Goal: Task Accomplishment & Management: Use online tool/utility

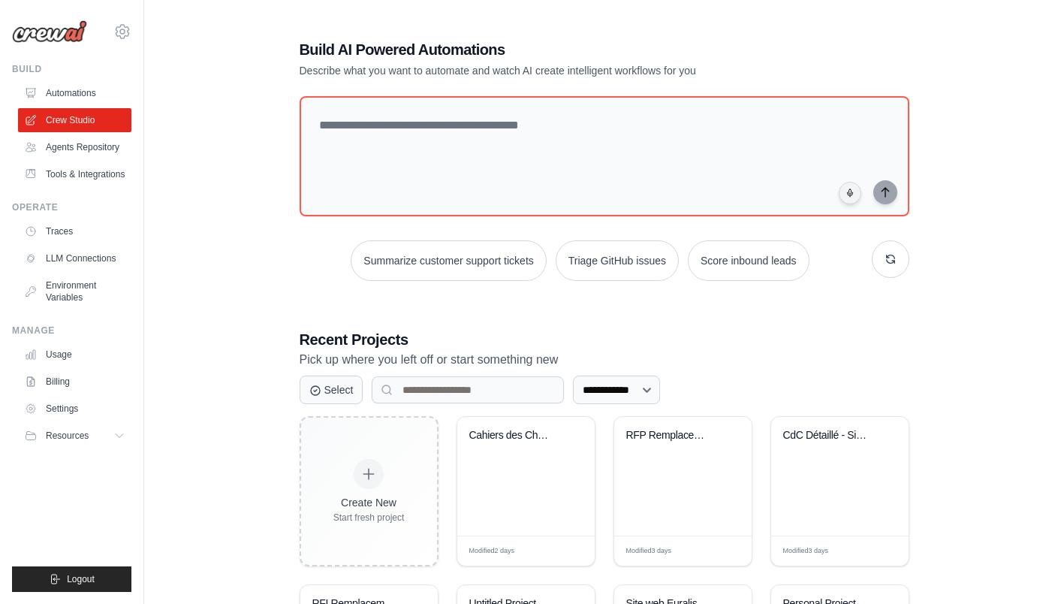
click at [822, 484] on div "CdC Détaillé - Site d'Assurance Cli..." at bounding box center [839, 476] width 137 height 119
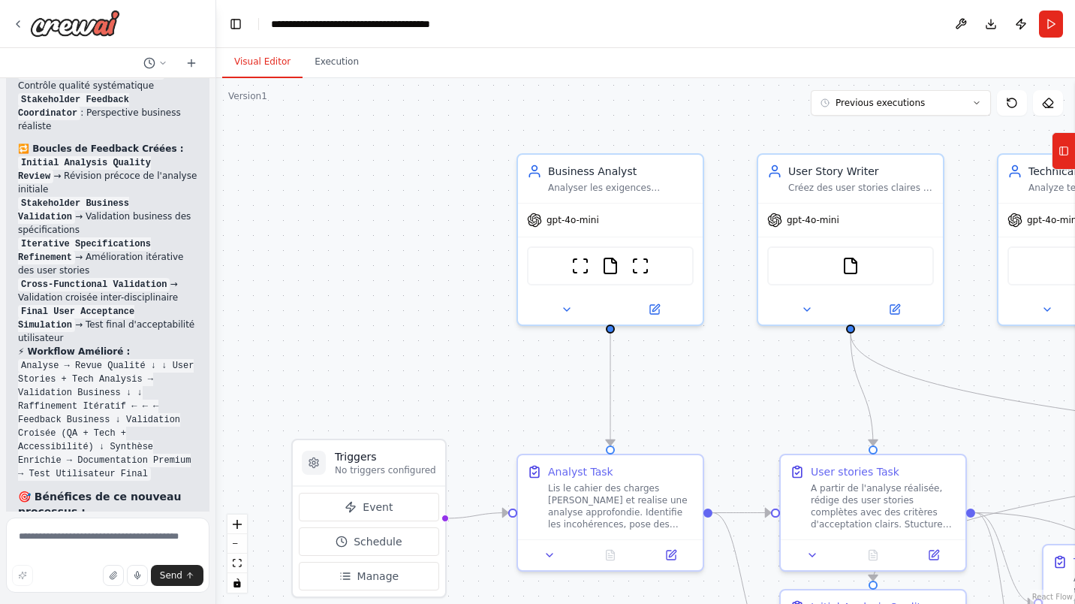
scroll to position [5820, 0]
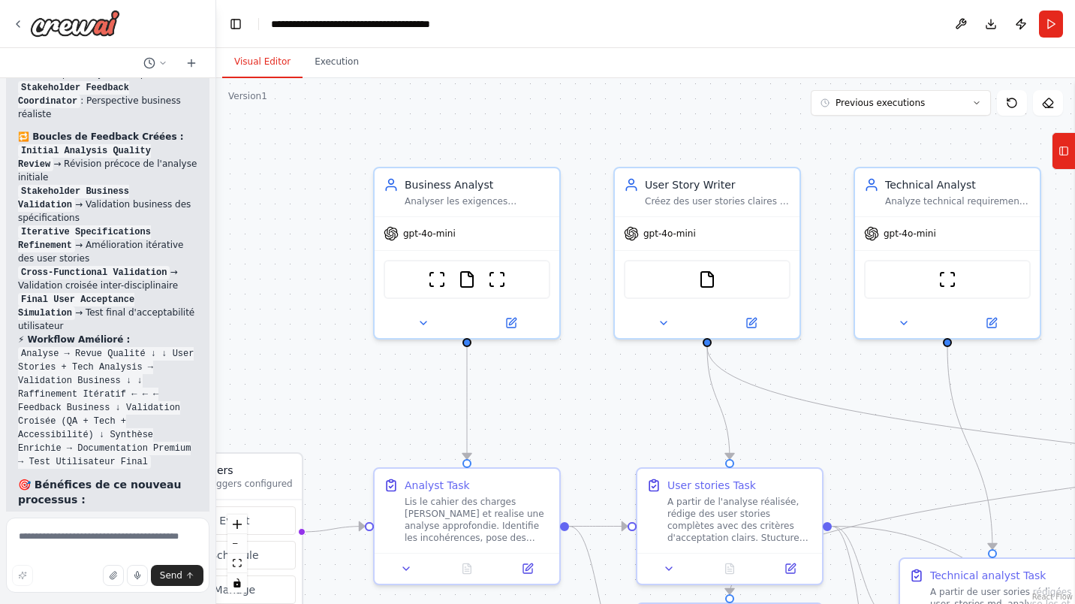
drag, startPoint x: 725, startPoint y: 133, endPoint x: 582, endPoint y: 146, distance: 144.1
click at [582, 146] on div ".deletable-edge-delete-btn { width: 20px; height: 20px; border: 0px solid #ffff…" at bounding box center [645, 341] width 859 height 526
click at [514, 328] on button at bounding box center [511, 323] width 85 height 18
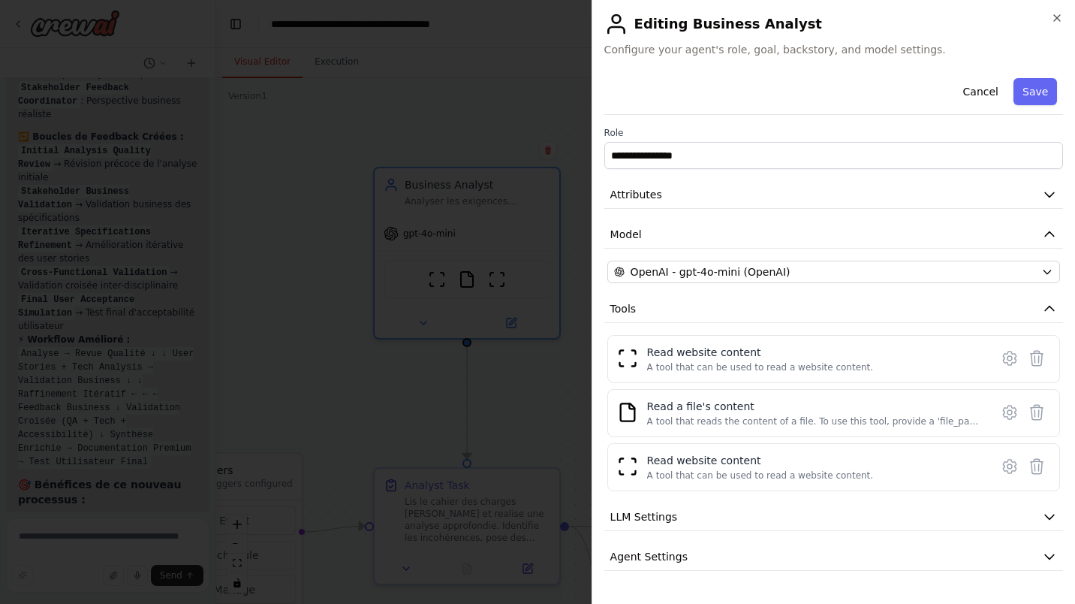
click at [1045, 193] on icon "button" at bounding box center [1049, 195] width 9 height 5
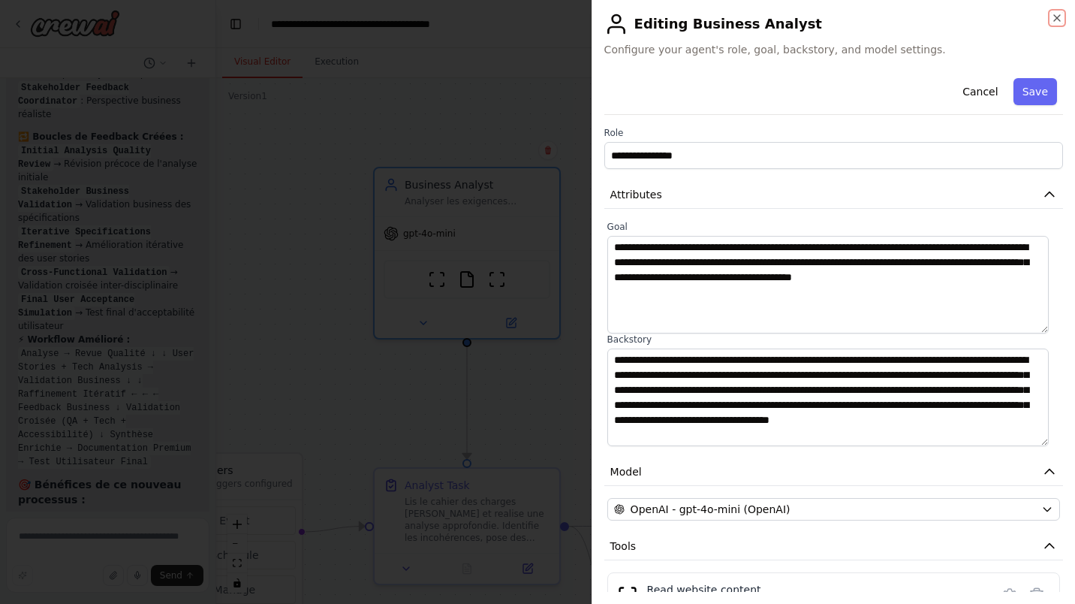
click at [1063, 12] on icon "button" at bounding box center [1057, 18] width 12 height 12
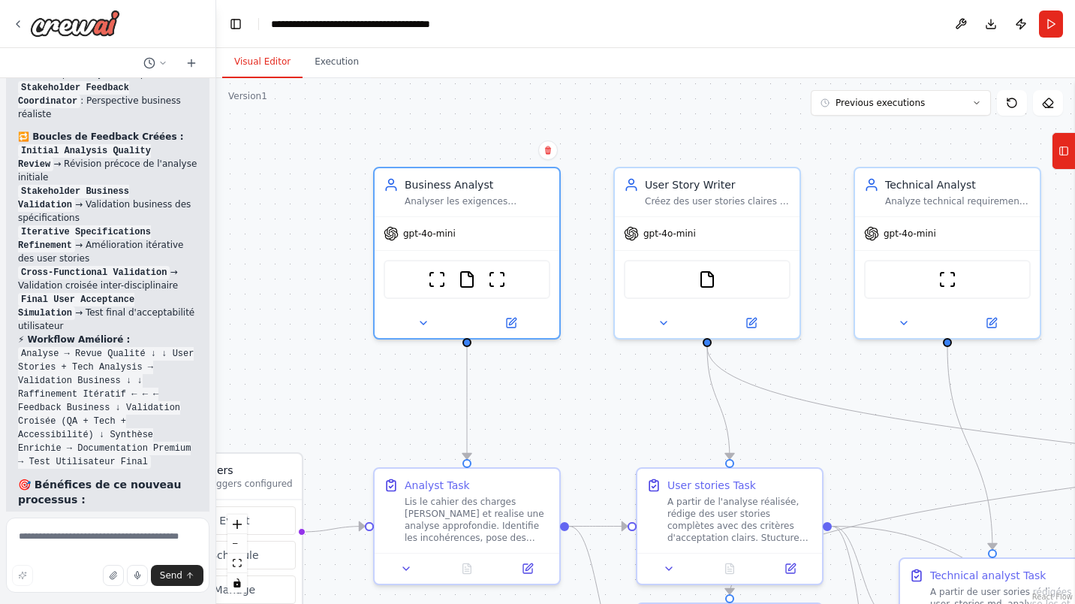
click at [431, 541] on div "Analyst Task Lis le cahier des charges fourni et realise une analyse approfondi…" at bounding box center [467, 511] width 185 height 84
click at [524, 570] on button at bounding box center [528, 568] width 52 height 18
click at [528, 563] on icon at bounding box center [529, 566] width 7 height 7
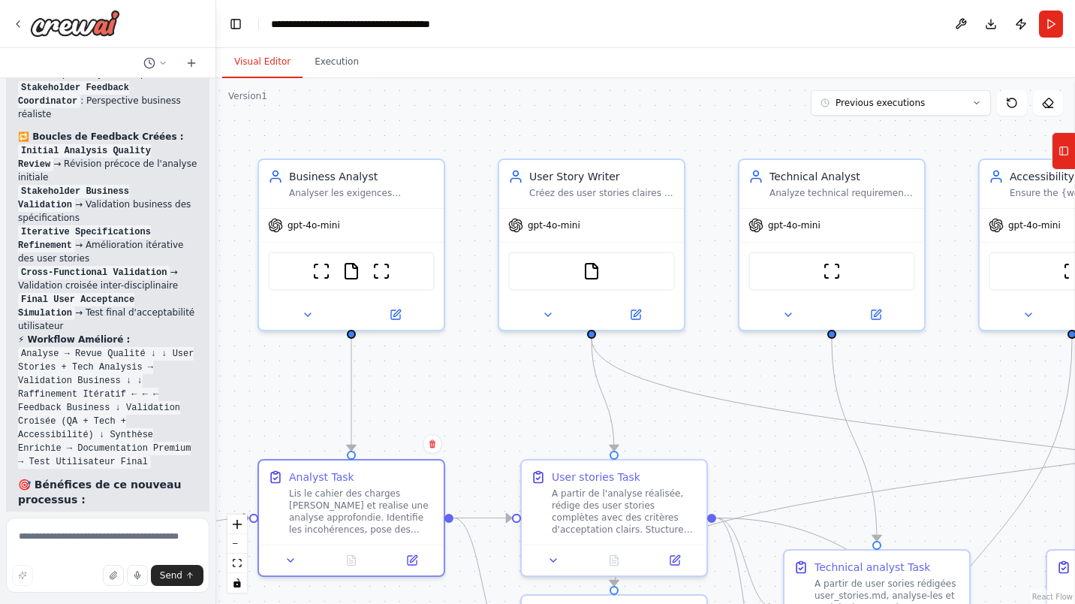
drag, startPoint x: 821, startPoint y: 261, endPoint x: 613, endPoint y: 261, distance: 208.7
click at [613, 261] on div ".deletable-edge-delete-btn { width: 20px; height: 20px; border: 0px solid #ffff…" at bounding box center [645, 341] width 859 height 526
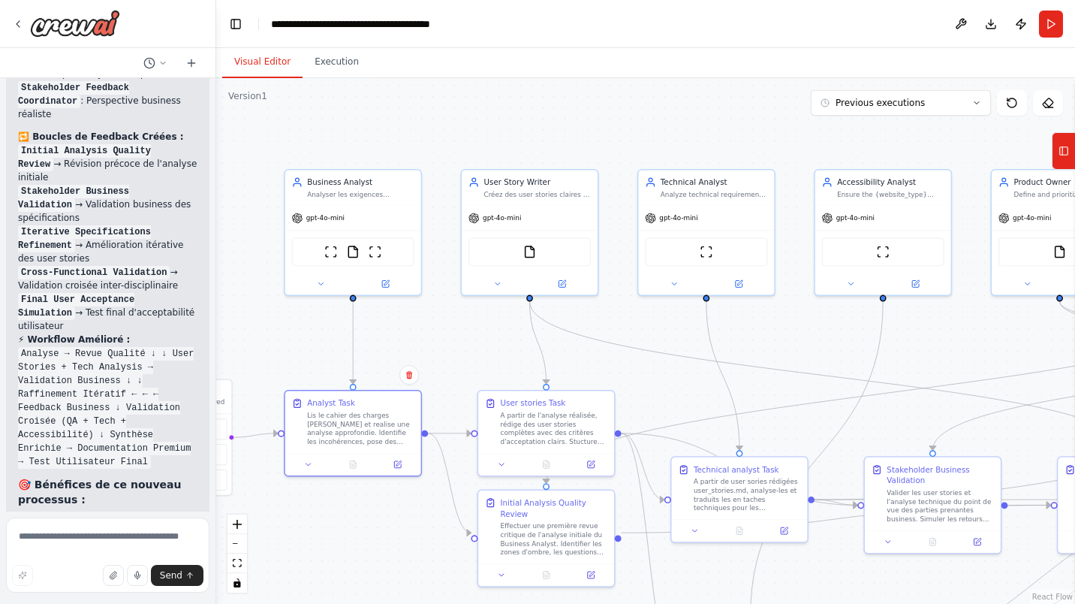
click at [660, 141] on div ".deletable-edge-delete-btn { width: 20px; height: 20px; border: 0px solid #ffff…" at bounding box center [645, 341] width 859 height 526
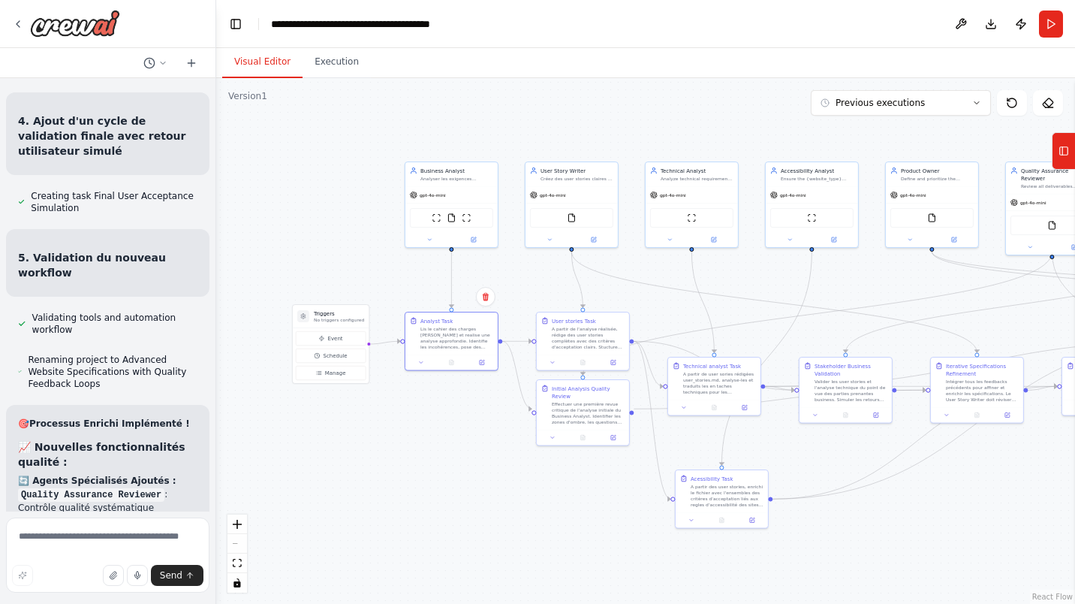
scroll to position [5360, 0]
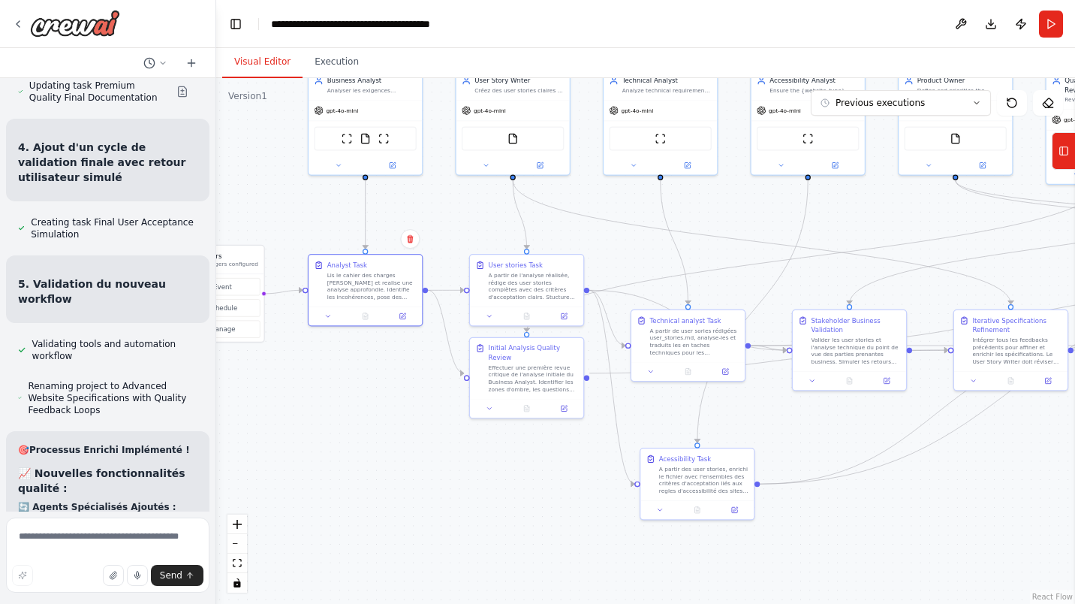
click at [240, 524] on icon "zoom in" at bounding box center [237, 524] width 9 height 9
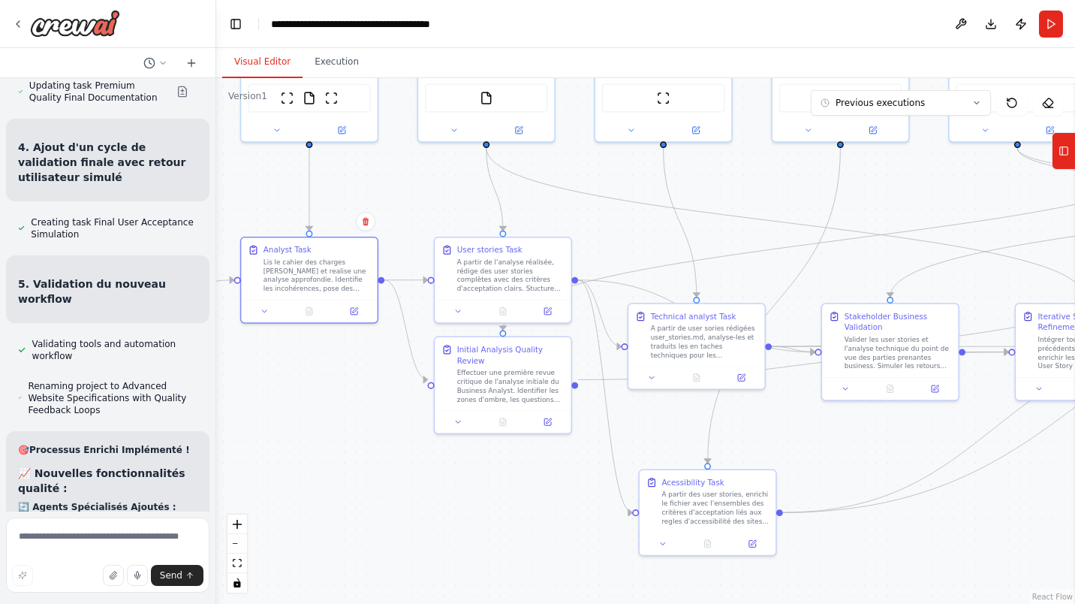
click at [240, 524] on icon "zoom in" at bounding box center [237, 524] width 9 height 9
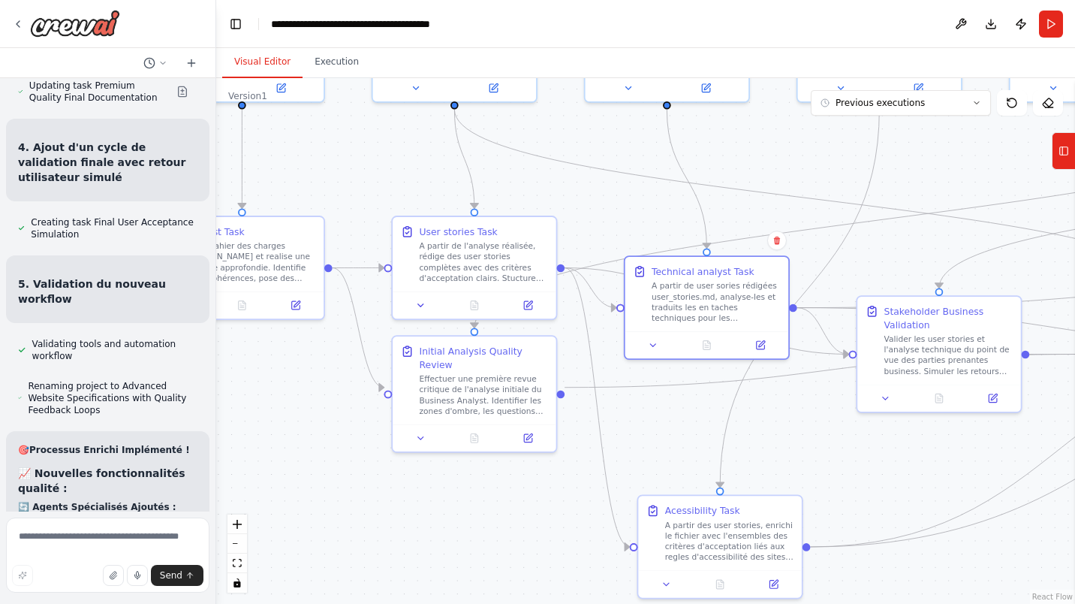
drag, startPoint x: 727, startPoint y: 349, endPoint x: 731, endPoint y: 313, distance: 36.3
click at [731, 313] on div "A partir de user sories rédigées user_stories.md, analyse-les et traduits les e…" at bounding box center [716, 302] width 129 height 43
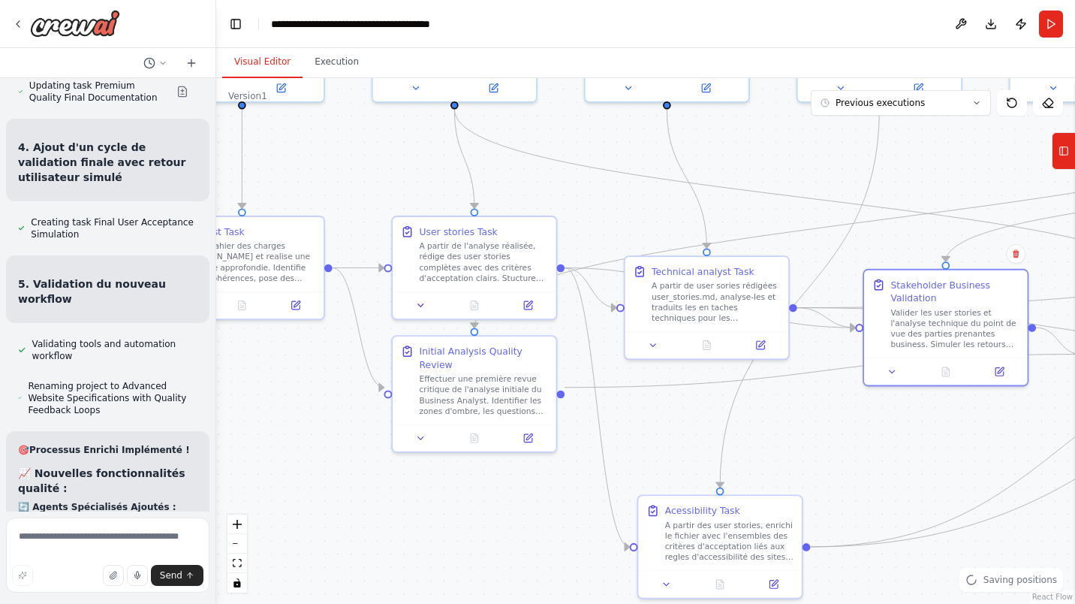
drag, startPoint x: 909, startPoint y: 399, endPoint x: 911, endPoint y: 379, distance: 20.3
click at [911, 379] on div at bounding box center [946, 370] width 164 height 27
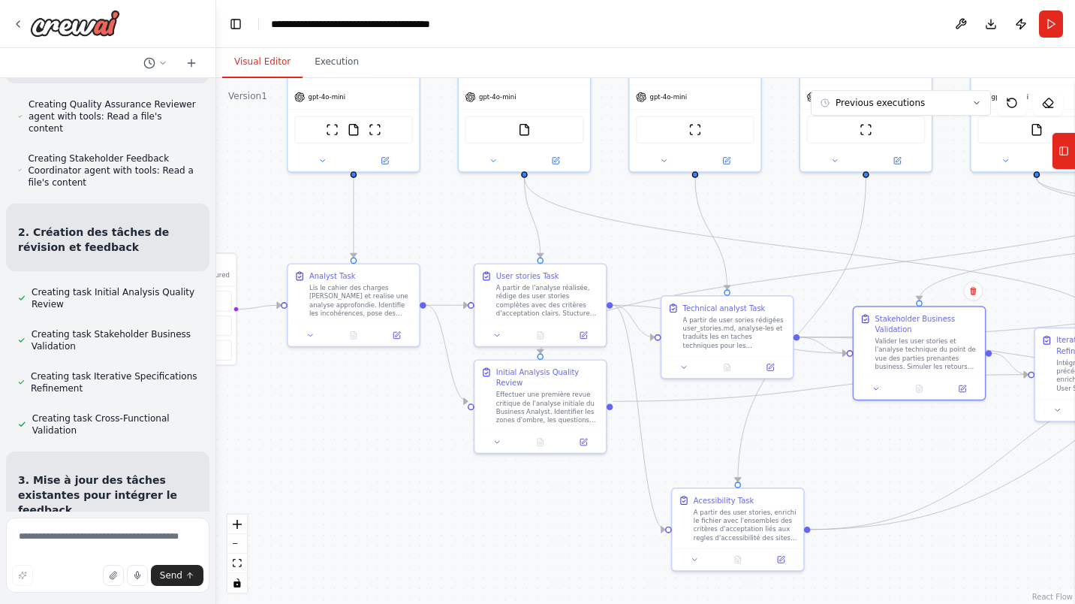
scroll to position [4818, 0]
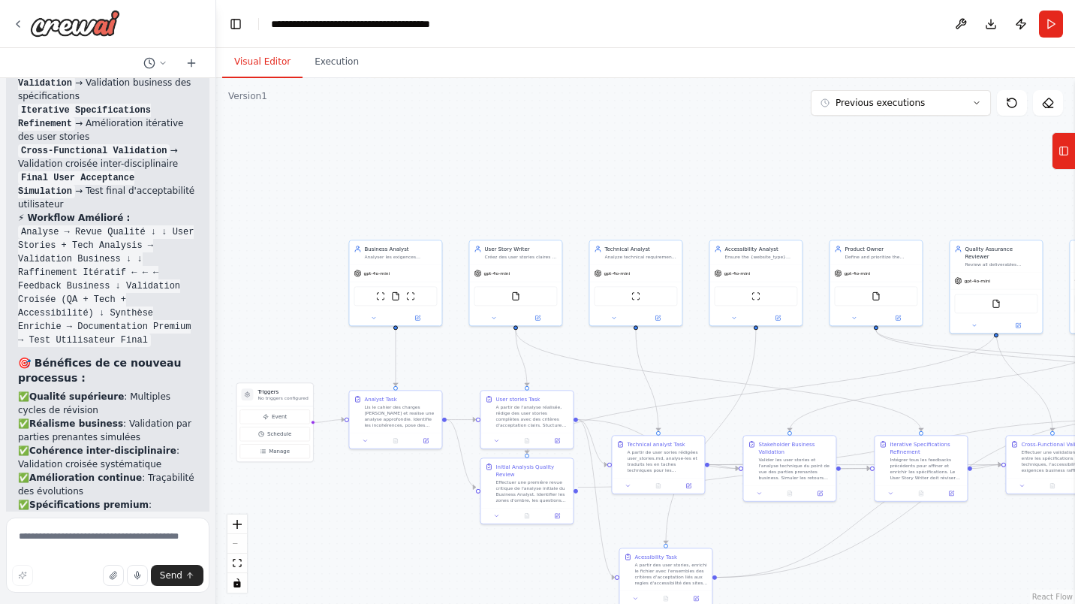
click at [24, 19] on div at bounding box center [66, 23] width 108 height 27
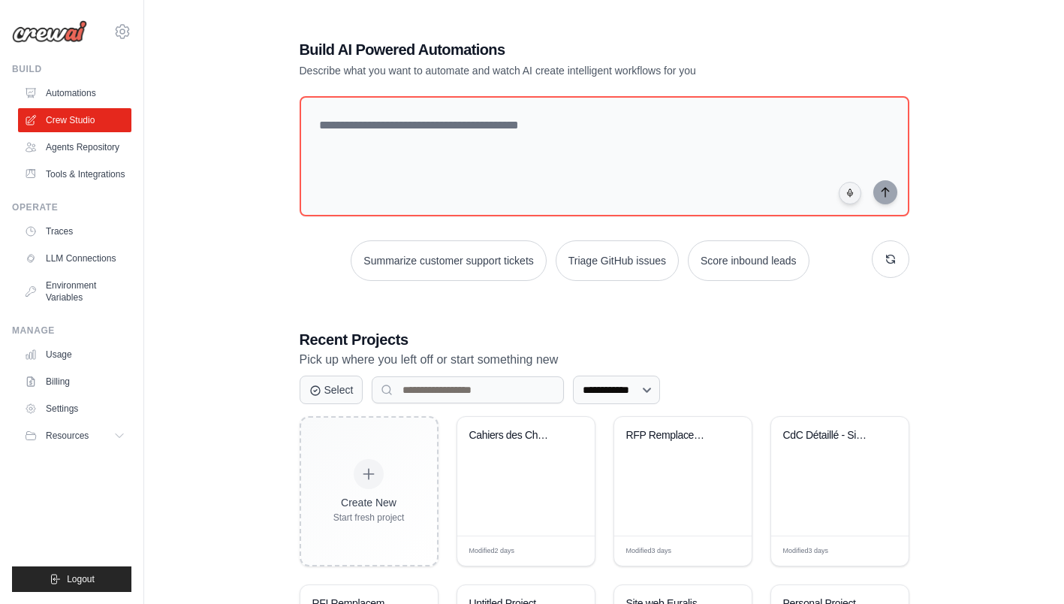
click at [704, 485] on div "RFP Remplacement Solution Consolida..." at bounding box center [682, 476] width 137 height 119
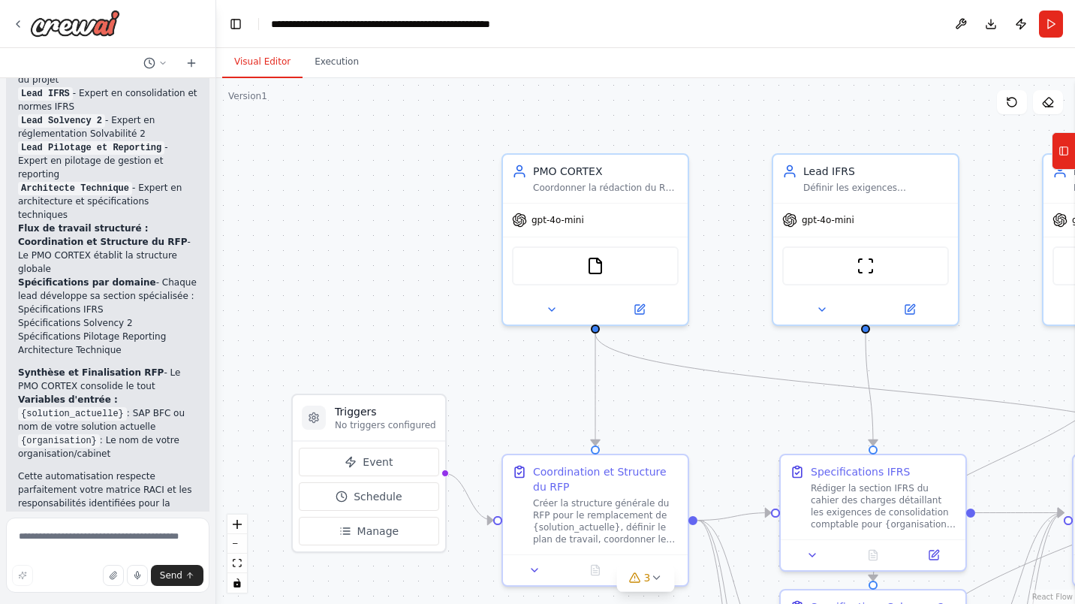
scroll to position [2536, 0]
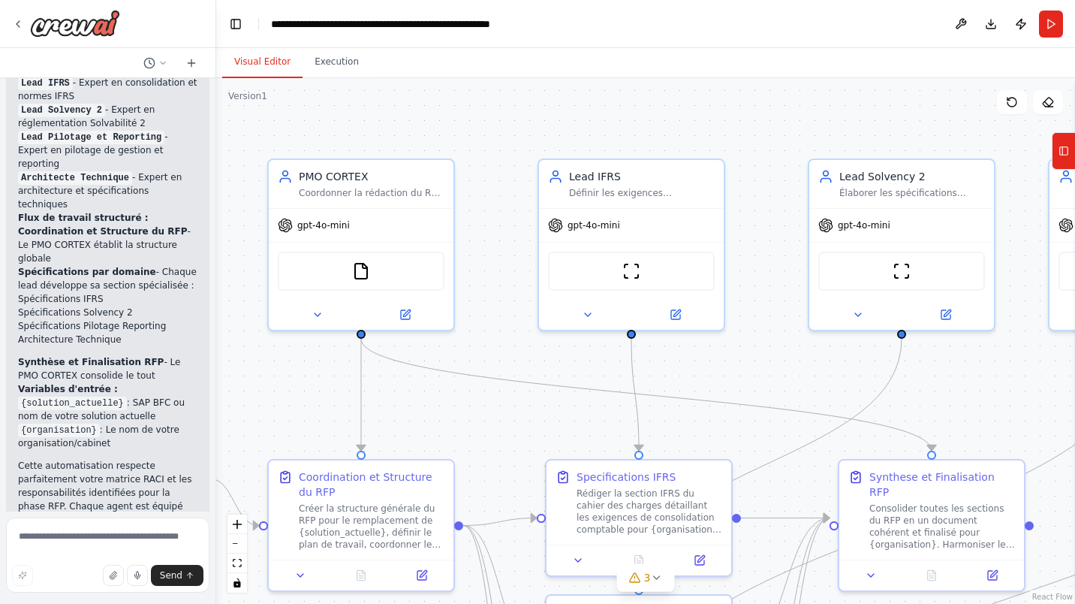
drag, startPoint x: 724, startPoint y: 195, endPoint x: 490, endPoint y: 200, distance: 234.3
click at [490, 200] on div ".deletable-edge-delete-btn { width: 20px; height: 20px; border: 0px solid #ffff…" at bounding box center [645, 341] width 859 height 526
